Goal: Find specific page/section: Find specific page/section

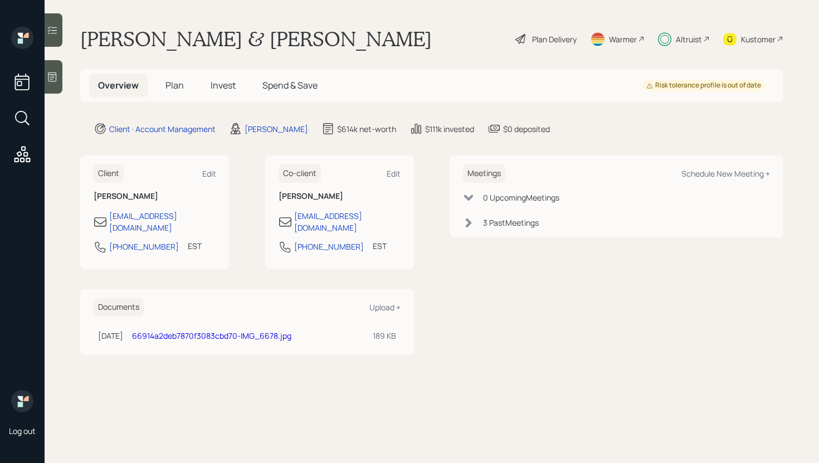
click at [59, 73] on div at bounding box center [54, 76] width 18 height 33
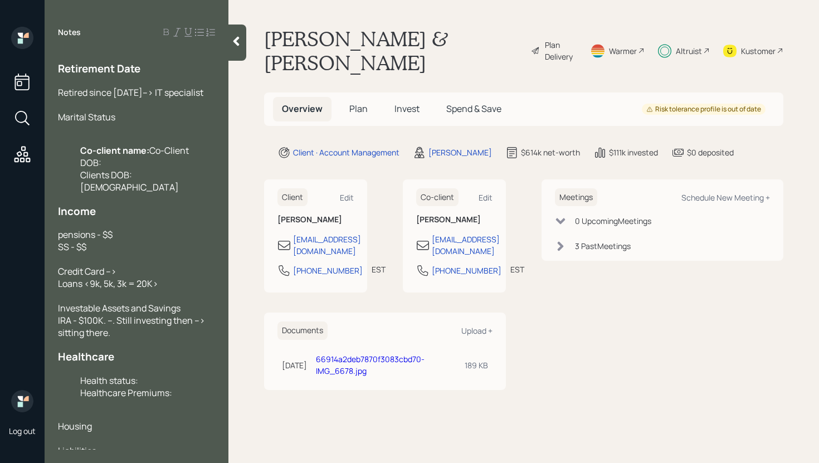
scroll to position [384, 0]
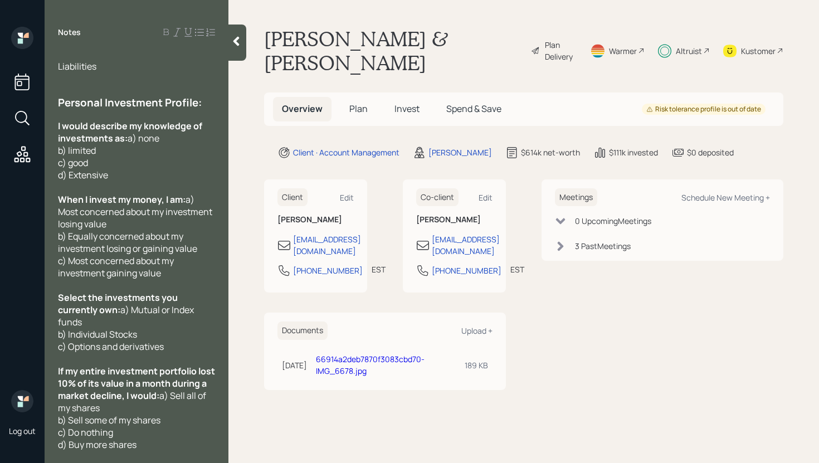
click at [234, 46] on icon at bounding box center [236, 41] width 11 height 11
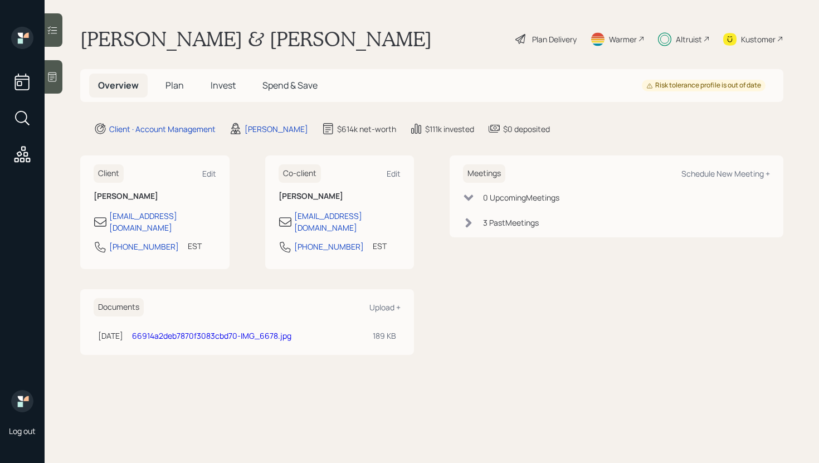
click at [62, 30] on div at bounding box center [54, 29] width 18 height 33
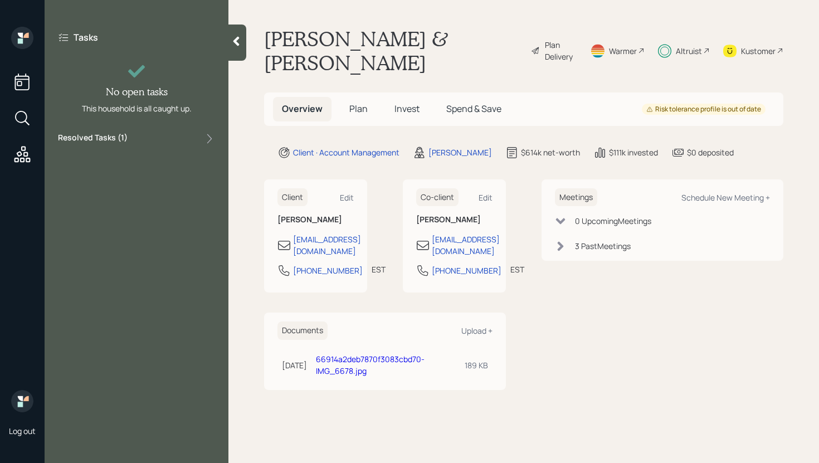
click at [179, 144] on div "Resolved Tasks ( 1 )" at bounding box center [136, 138] width 157 height 13
click at [179, 143] on div "Resolved Tasks ( 1 )" at bounding box center [136, 138] width 157 height 13
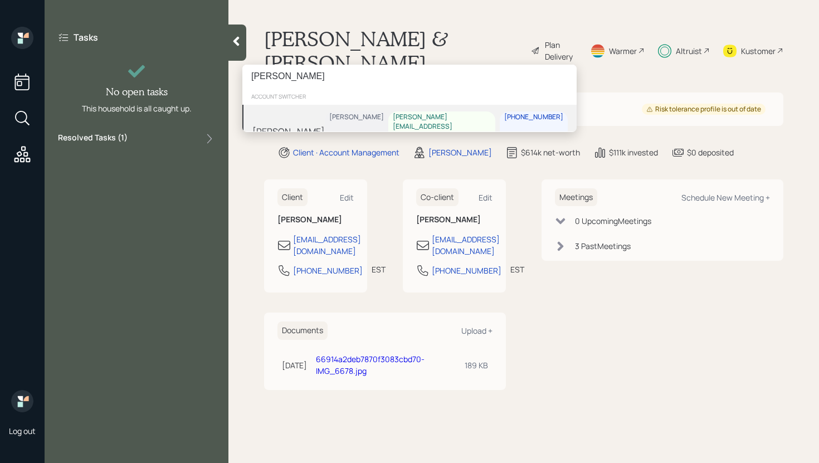
type input "[PERSON_NAME]"
click at [335, 125] on div "[PERSON_NAME] James DiStasi [EMAIL_ADDRESS][PERSON_NAME][DOMAIN_NAME] [PHONE_NU…" at bounding box center [409, 131] width 334 height 53
